Goal: Find specific page/section: Find specific page/section

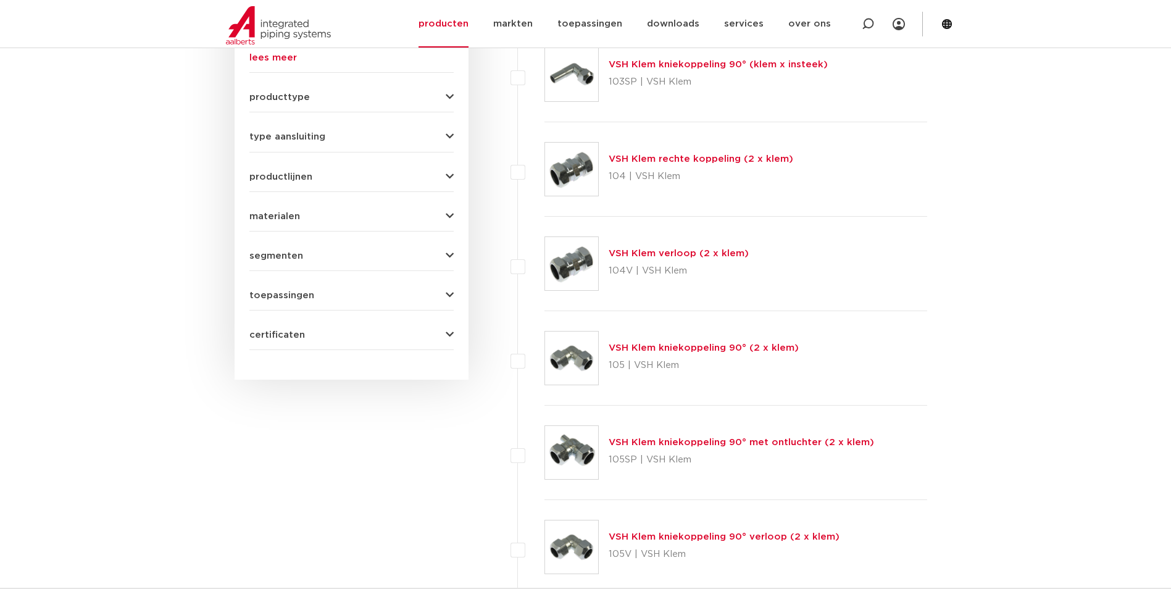
scroll to position [494, 0]
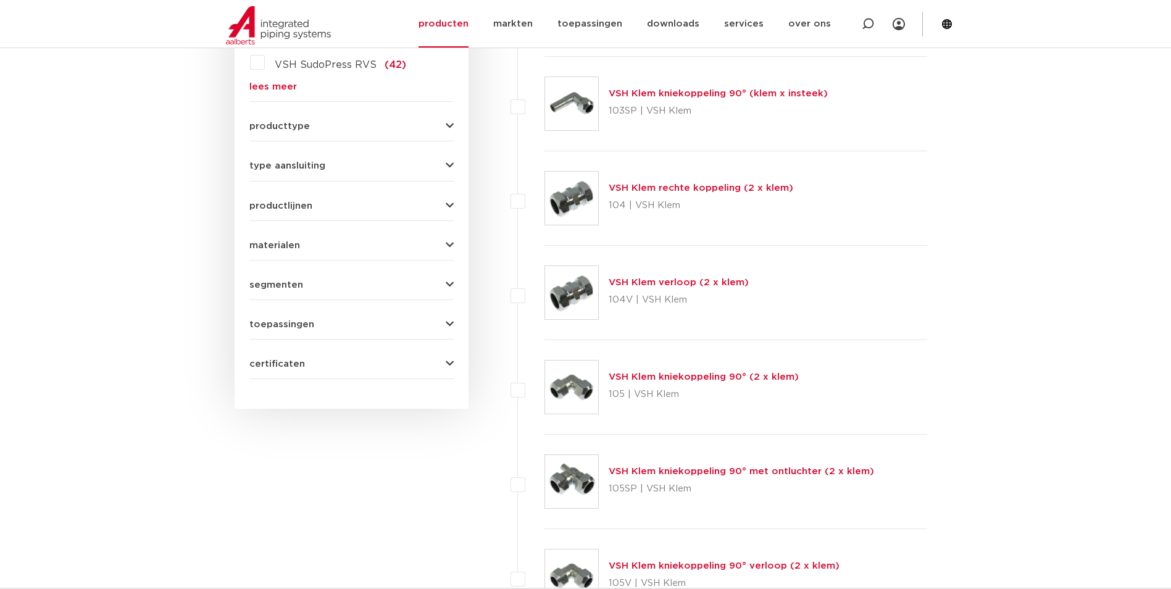
click at [447, 333] on form "zoek op naam of productnummer alle categorieën [GEOGRAPHIC_DATA] [GEOGRAPHIC_DA…" at bounding box center [351, 91] width 204 height 575
click at [447, 327] on icon "button" at bounding box center [450, 324] width 8 height 9
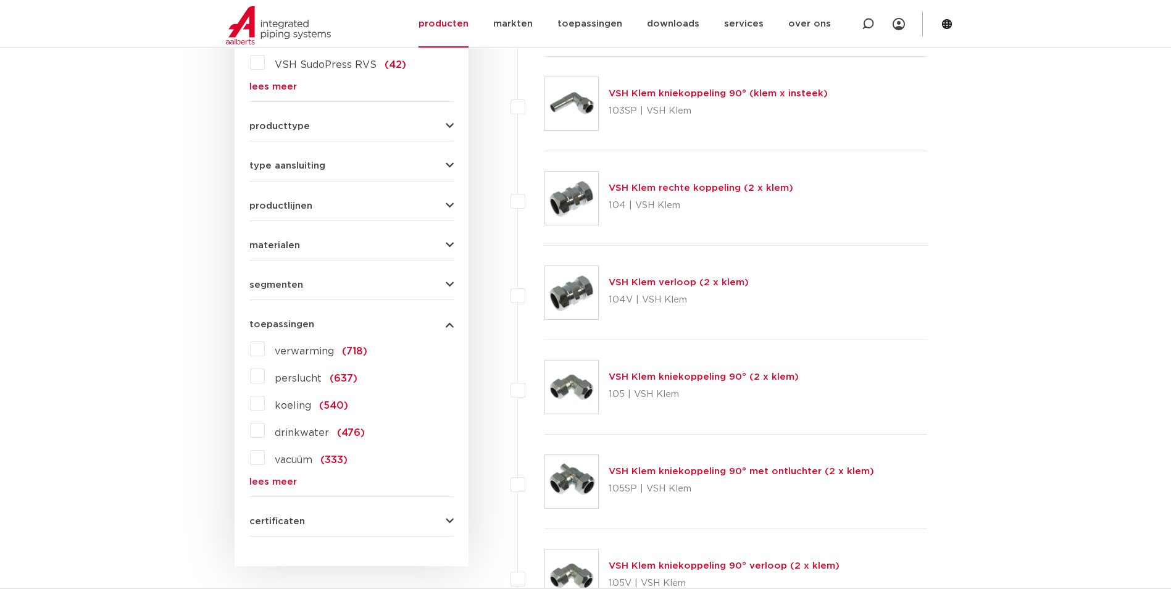
click at [447, 327] on icon "button" at bounding box center [450, 324] width 8 height 9
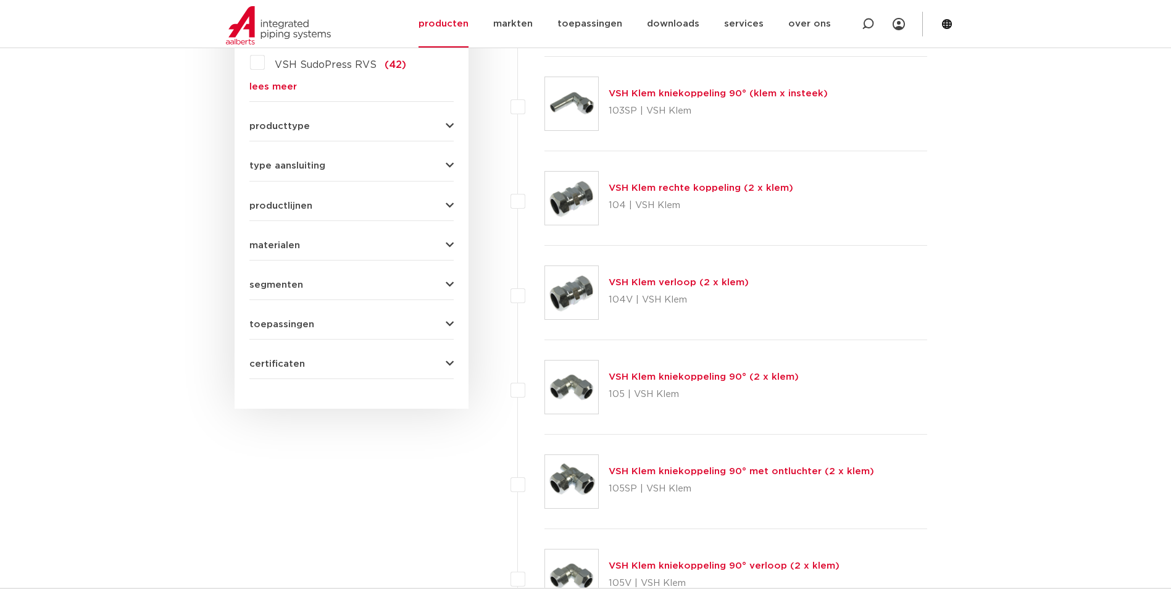
click at [451, 241] on icon "button" at bounding box center [450, 245] width 8 height 9
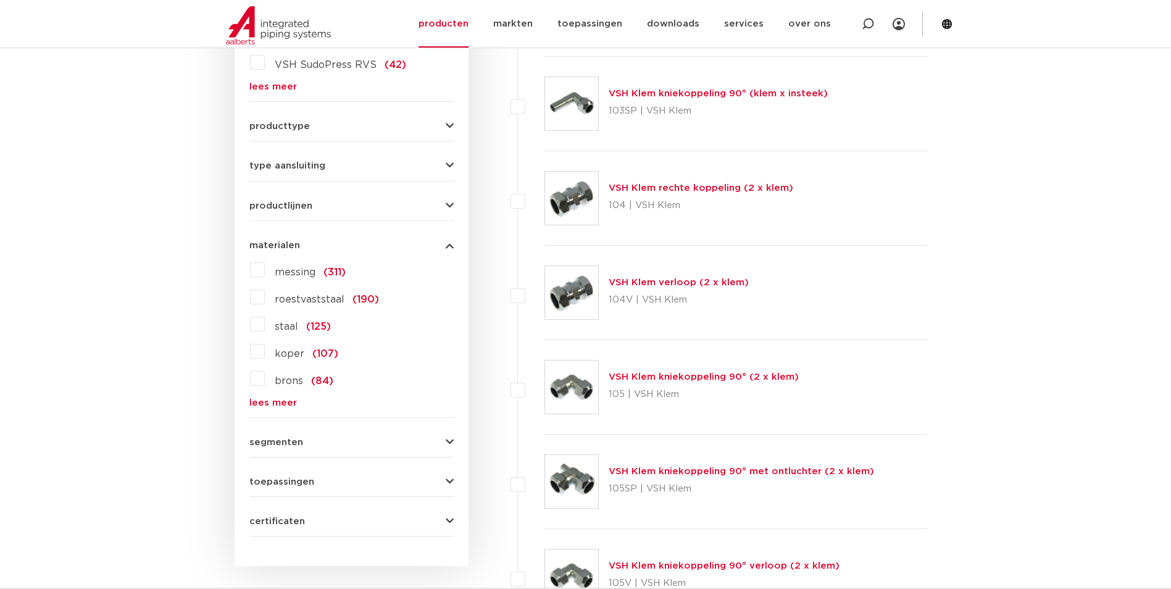
click at [448, 160] on div "type aansluiting press (498) buiseind (137) Rp - binnendraad cilindrisch (BSPT)…" at bounding box center [351, 160] width 204 height 19
click at [448, 161] on icon "button" at bounding box center [450, 165] width 8 height 9
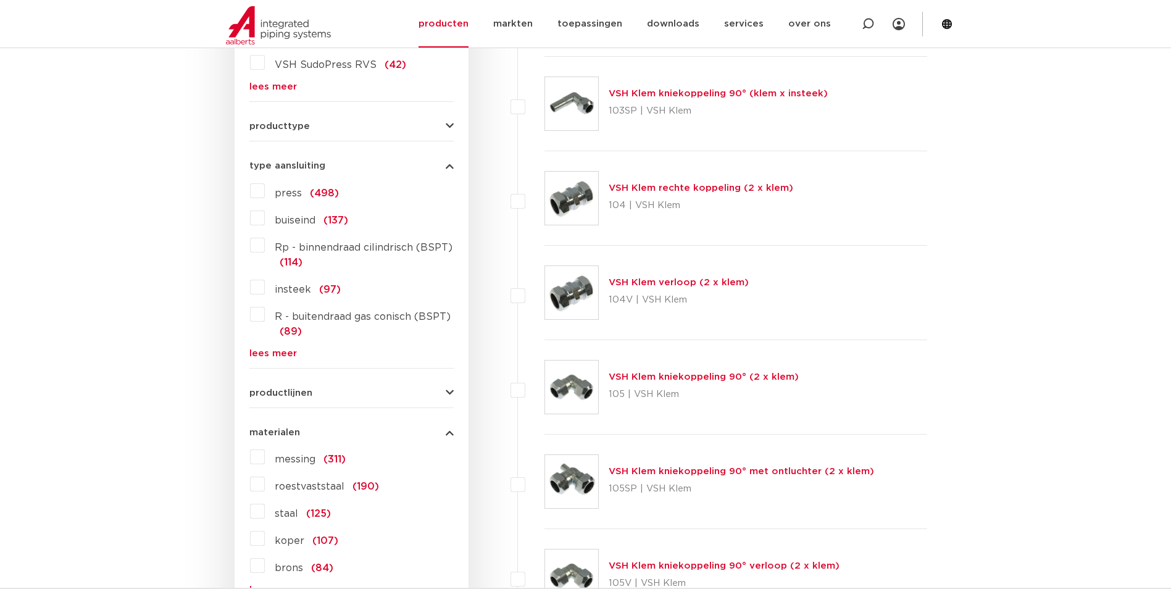
click at [449, 120] on div "producttype demontabel (179) meerdelig (62) accessoires (fittings) (49) voordee…" at bounding box center [351, 121] width 204 height 19
click at [450, 127] on icon "button" at bounding box center [450, 126] width 8 height 9
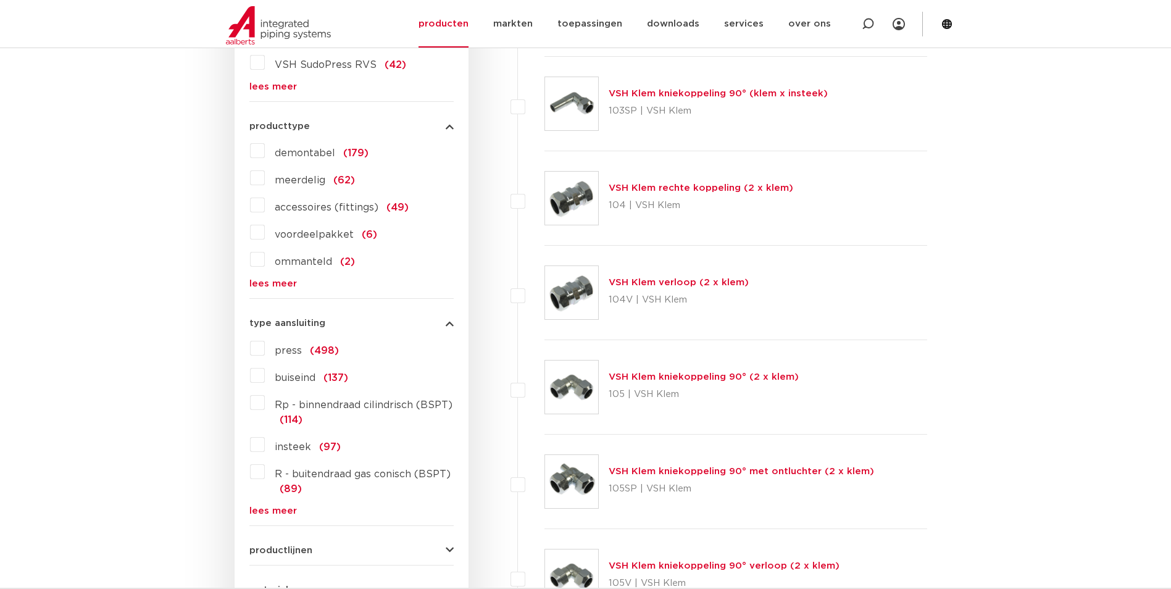
click at [304, 205] on span "accessoires (fittings)" at bounding box center [327, 207] width 104 height 10
click at [0, 0] on input "accessoires (fittings) (49)" at bounding box center [0, 0] width 0 height 0
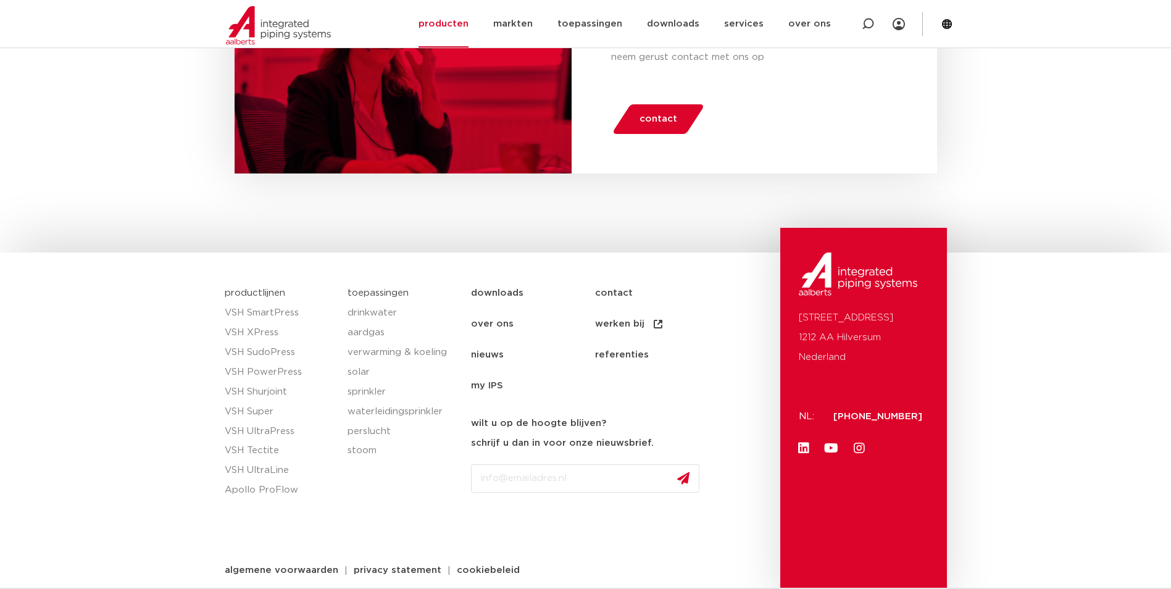
scroll to position [5055, 0]
